Goal: Use online tool/utility: Utilize a website feature to perform a specific function

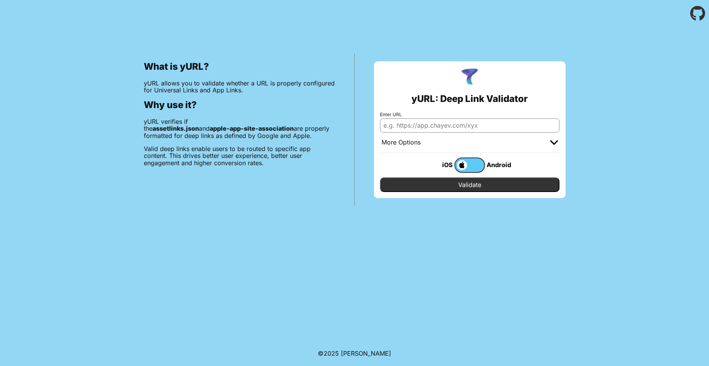
click at [450, 124] on input "Enter URL" at bounding box center [470, 126] width 180 height 14
paste input "[URL][DOMAIN_NAME]"
type input "[URL][DOMAIN_NAME]"
click at [479, 176] on div "iOS Android" at bounding box center [470, 165] width 180 height 25
click at [478, 184] on input "Validate" at bounding box center [470, 185] width 180 height 15
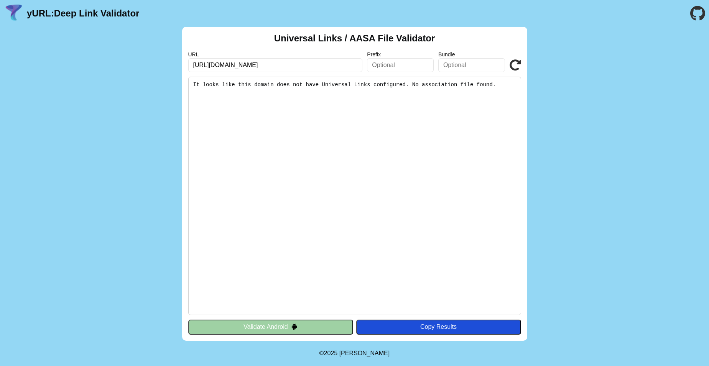
drag, startPoint x: 321, startPoint y: 65, endPoint x: 286, endPoint y: 66, distance: 35.7
click at [286, 66] on input "[URL][DOMAIN_NAME]" at bounding box center [275, 65] width 175 height 14
type input "https://marcomirisola-ett.github.io"
click at [331, 322] on button "Validate Android" at bounding box center [270, 327] width 165 height 15
